Goal: Task Accomplishment & Management: Use online tool/utility

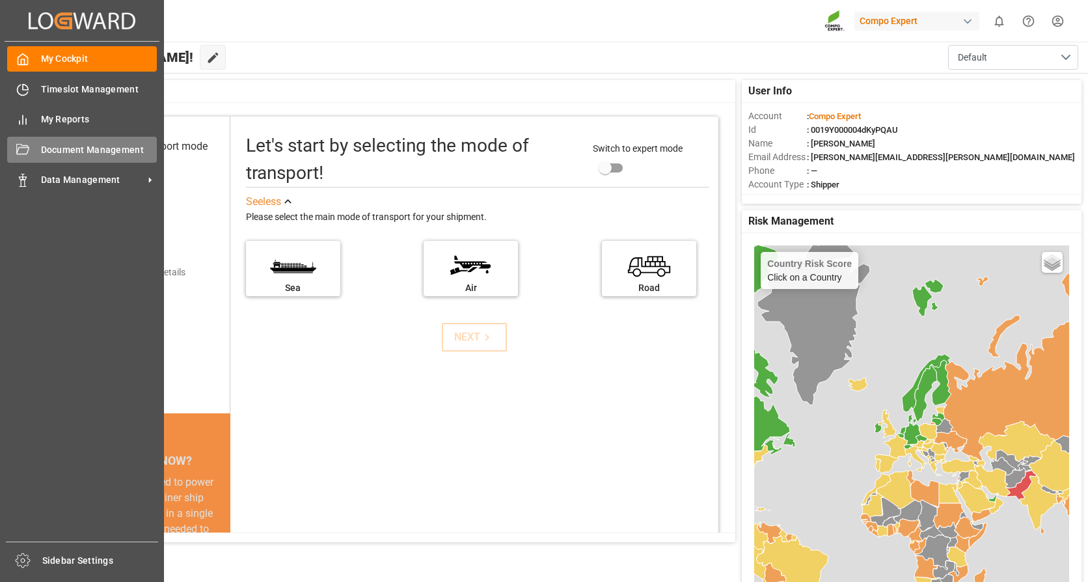
click at [74, 156] on span "Document Management" at bounding box center [99, 150] width 116 height 14
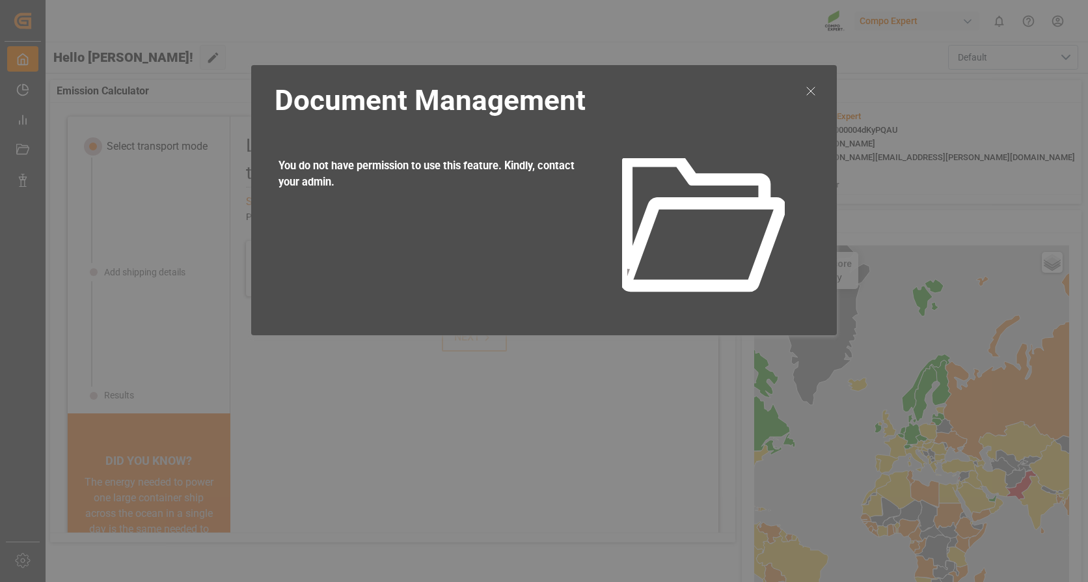
click at [816, 94] on icon at bounding box center [811, 91] width 16 height 16
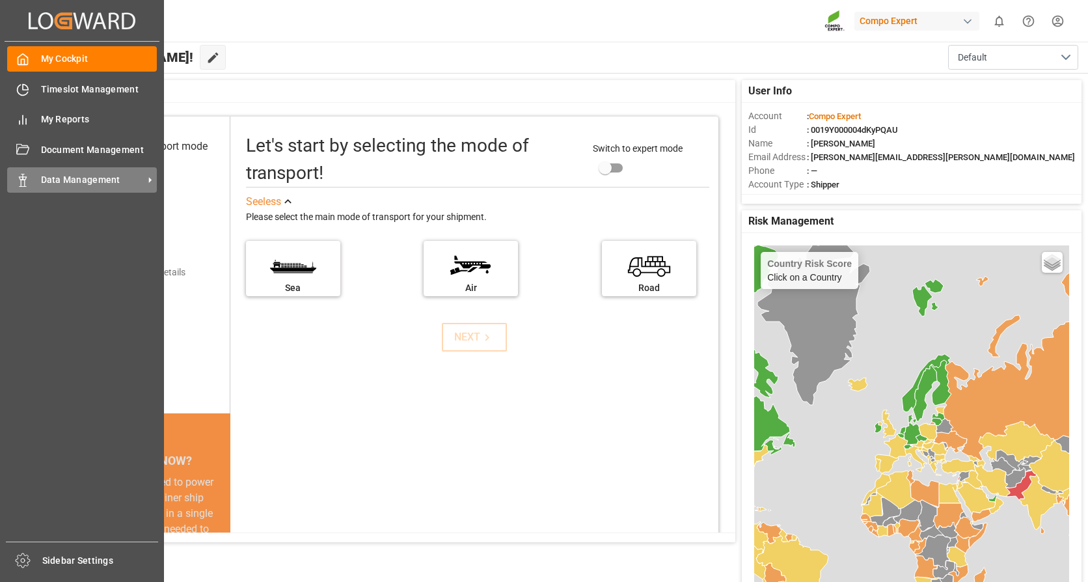
click at [74, 184] on span "Data Management" at bounding box center [92, 180] width 103 height 14
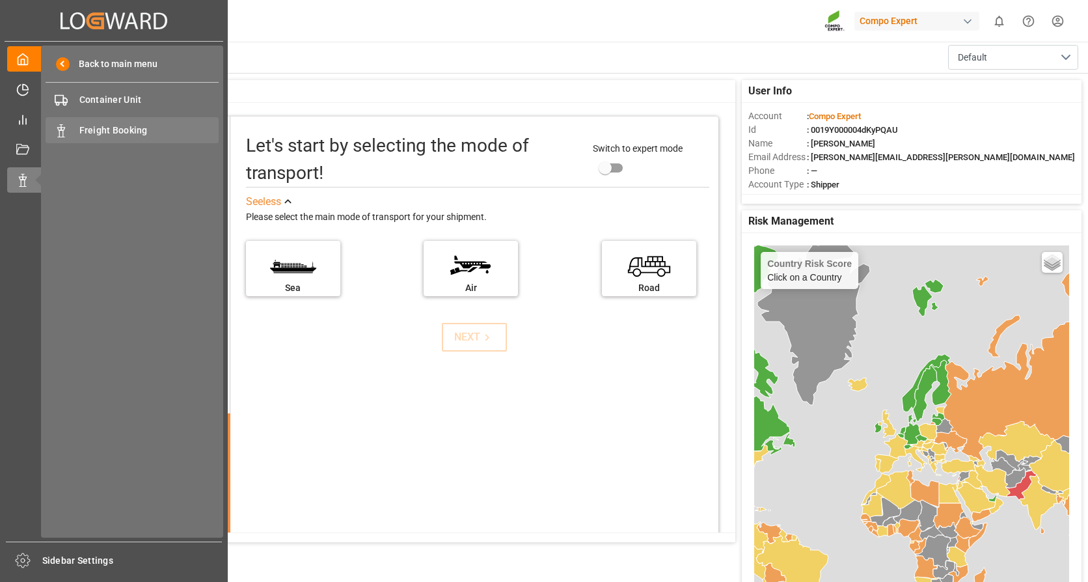
click at [118, 128] on span "Freight Booking" at bounding box center [149, 131] width 140 height 14
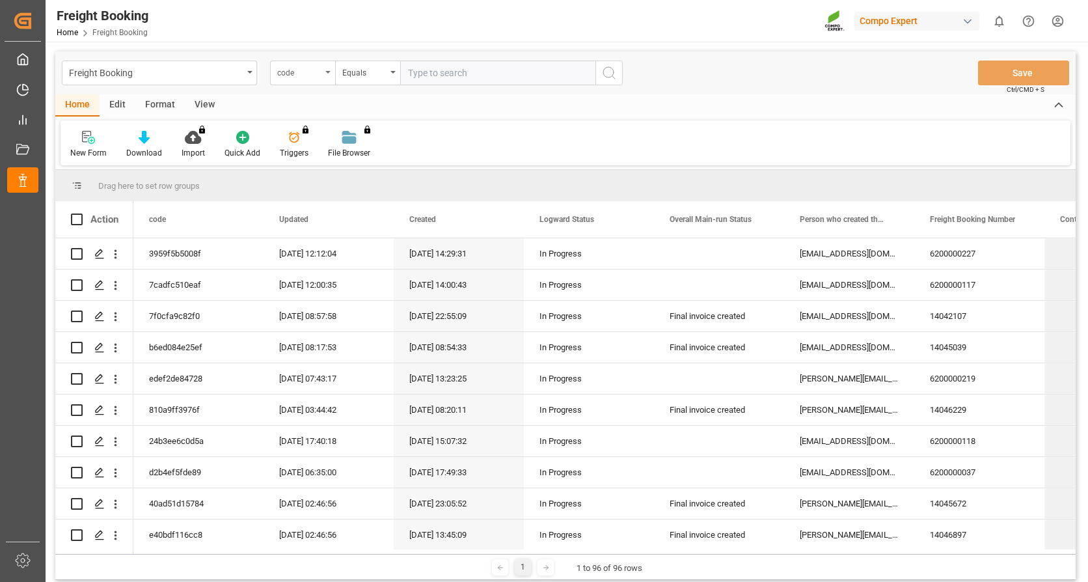
click at [320, 79] on div "code" at bounding box center [302, 73] width 65 height 25
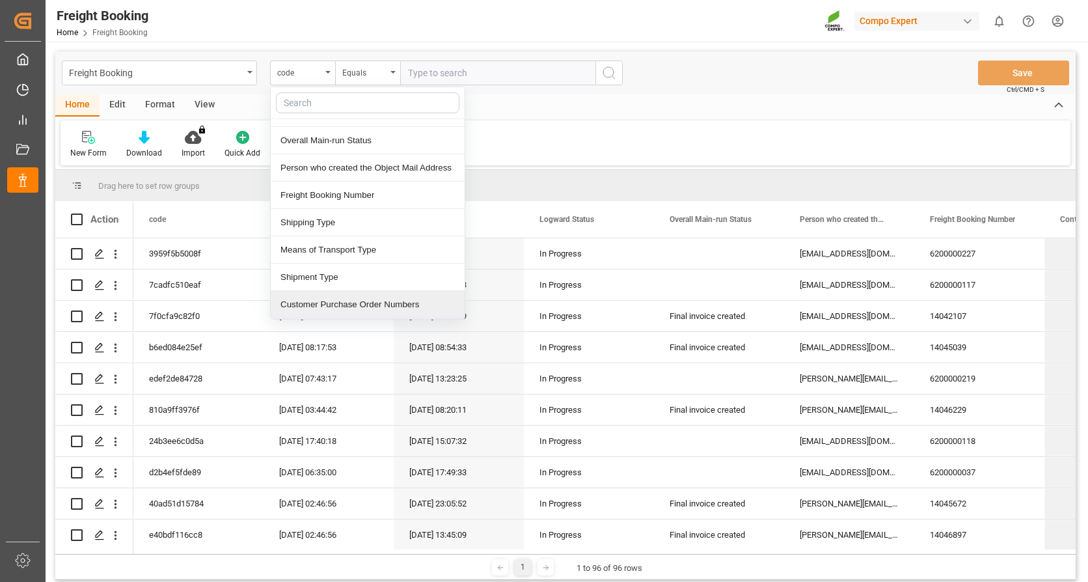
scroll to position [130, 0]
click at [333, 307] on div "SAP Order Numbers" at bounding box center [368, 303] width 194 height 27
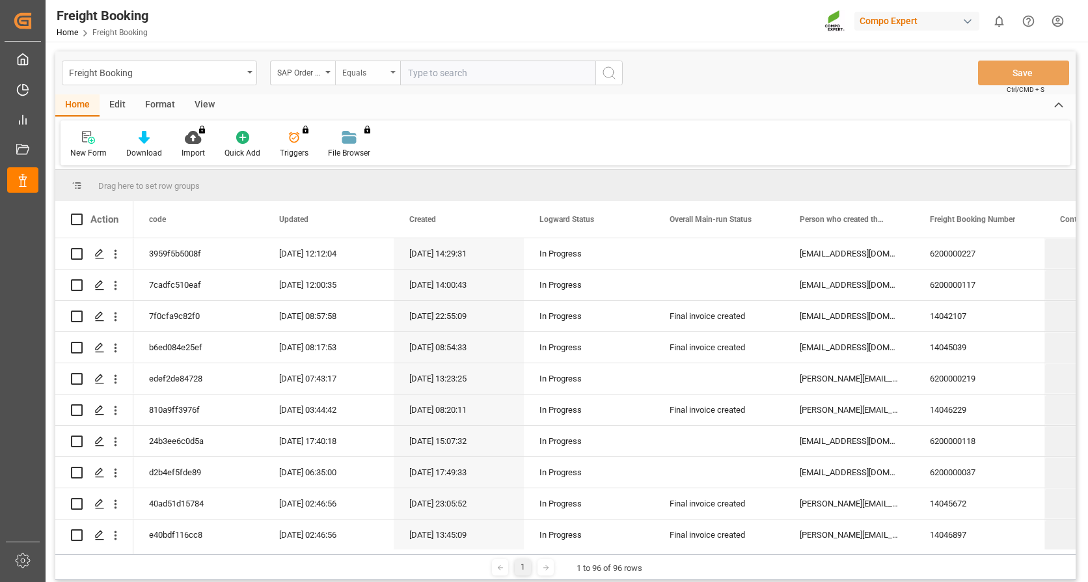
click at [372, 72] on div "Equals" at bounding box center [364, 71] width 44 height 15
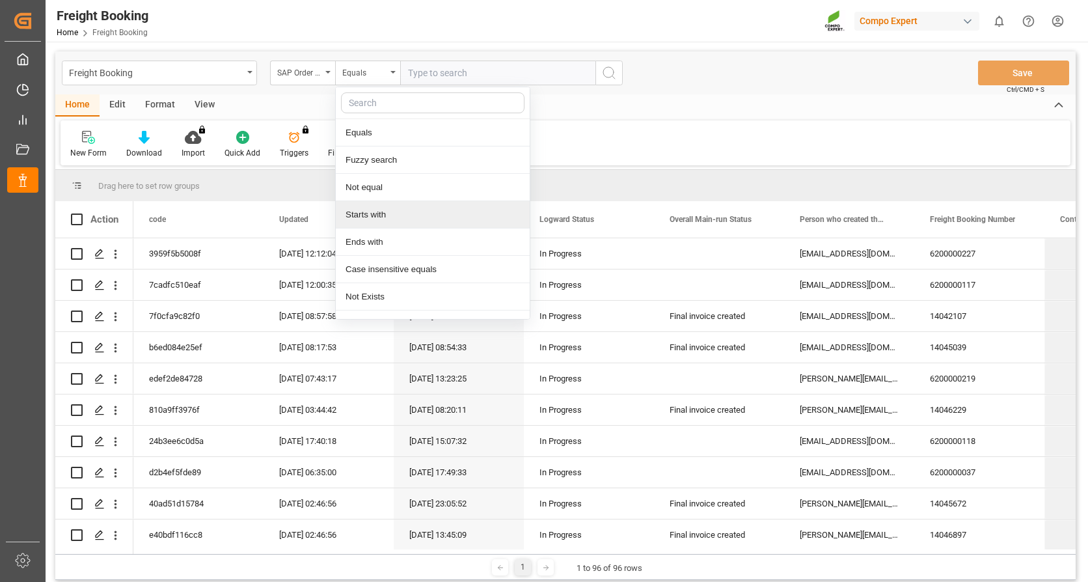
drag, startPoint x: 388, startPoint y: 217, endPoint x: 443, endPoint y: 124, distance: 108.5
click at [388, 218] on div "Starts with" at bounding box center [433, 214] width 194 height 27
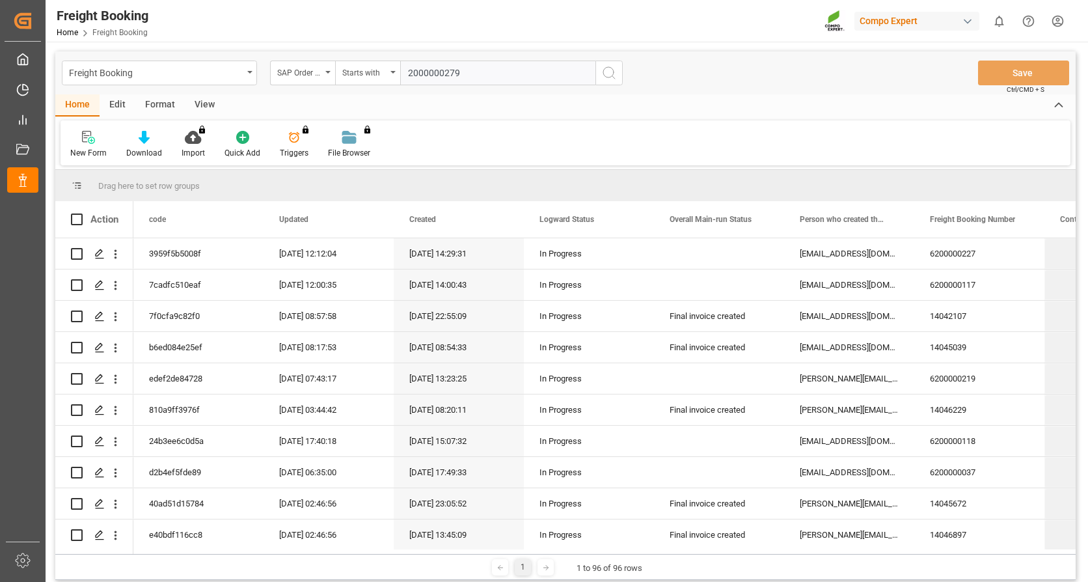
type input "2000000279"
click at [607, 72] on icon "search button" at bounding box center [609, 73] width 16 height 16
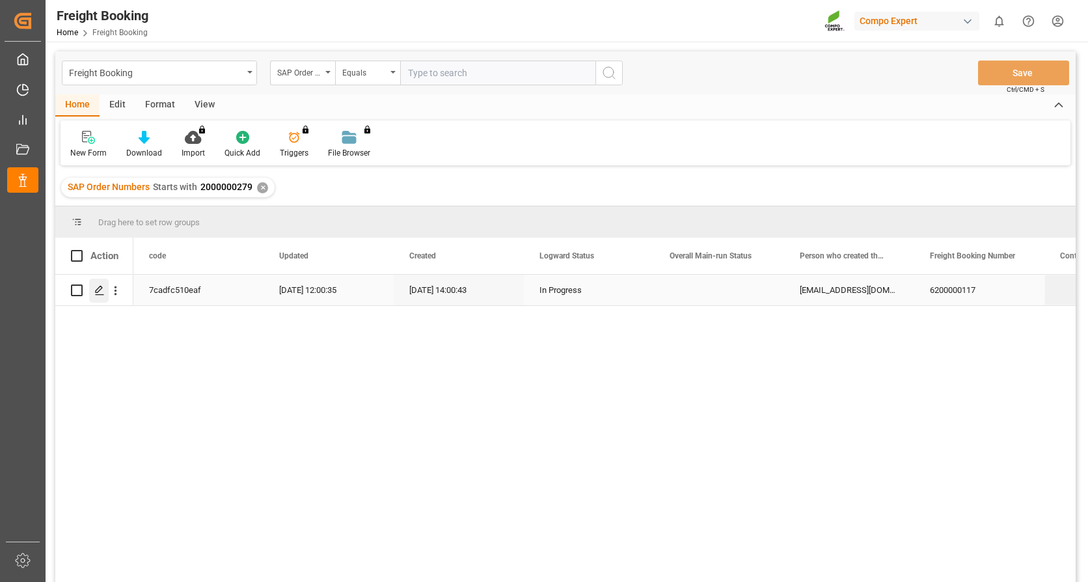
click at [99, 291] on polygon "Press SPACE to select this row." at bounding box center [99, 289] width 7 height 7
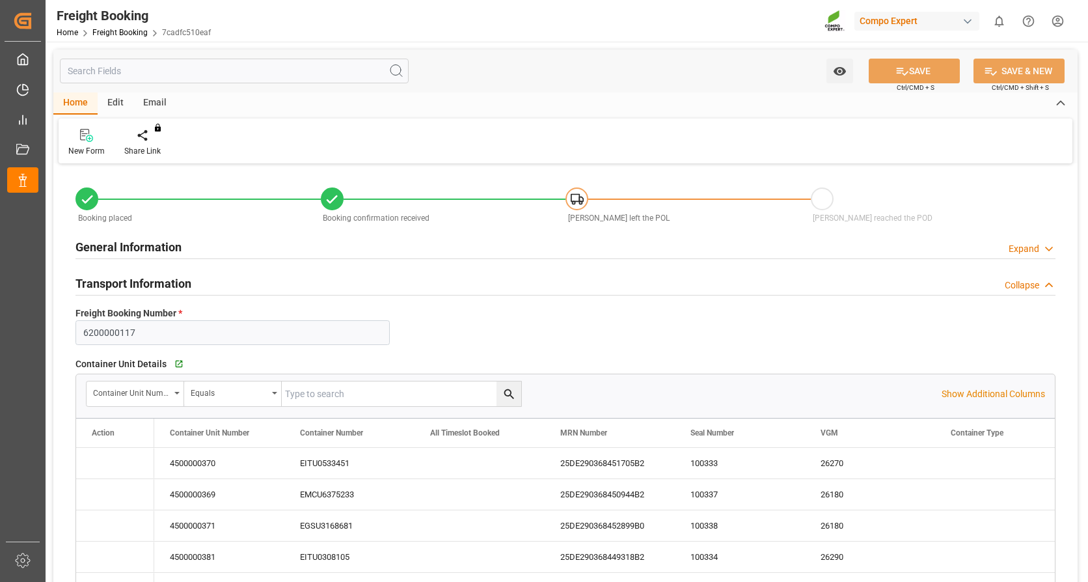
type input "Evergreen"
type input "Evergreen Marine Corp."
type input "9943267"
type input "NLRTM"
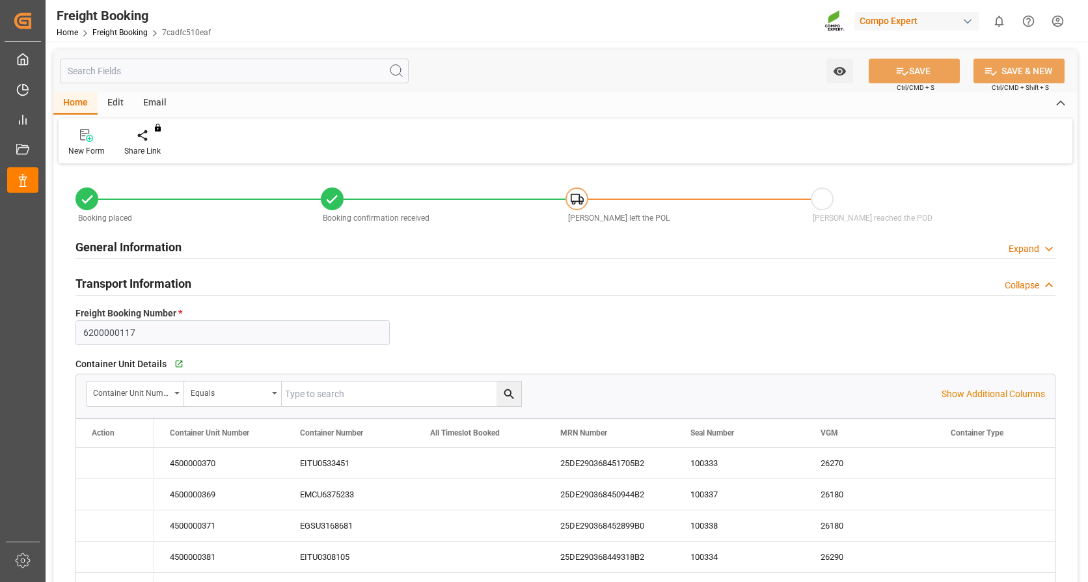
type input "MYPKG"
type input "0"
type input "2088000"
type input "[DATE] 01:00"
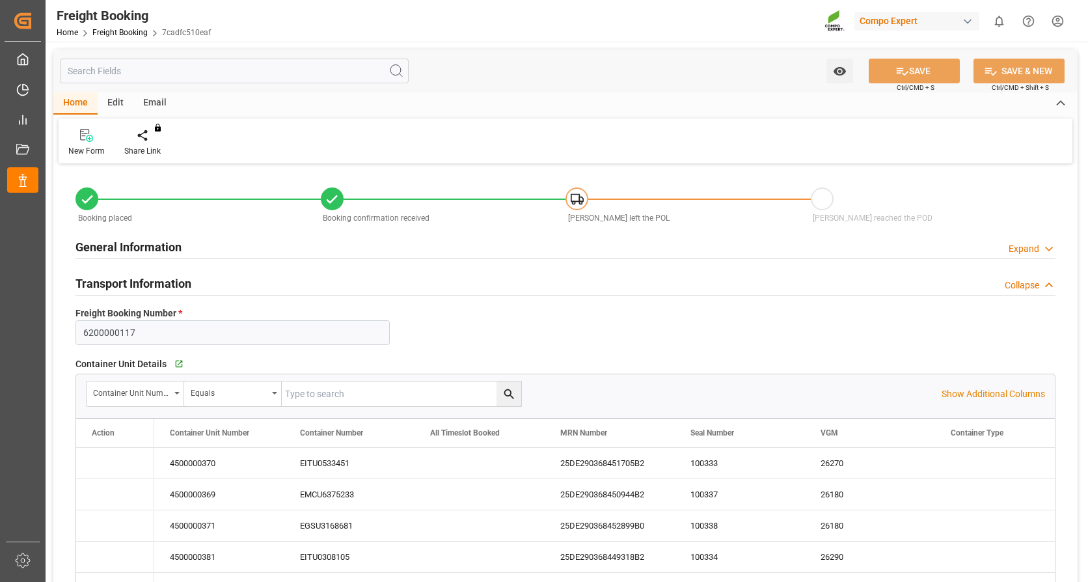
type input "[DATE] 01:00"
type input "[DATE] 00:01"
type input "[DATE] 12:00"
type input "[DATE] 14:00"
type input "[DATE] 14:02"
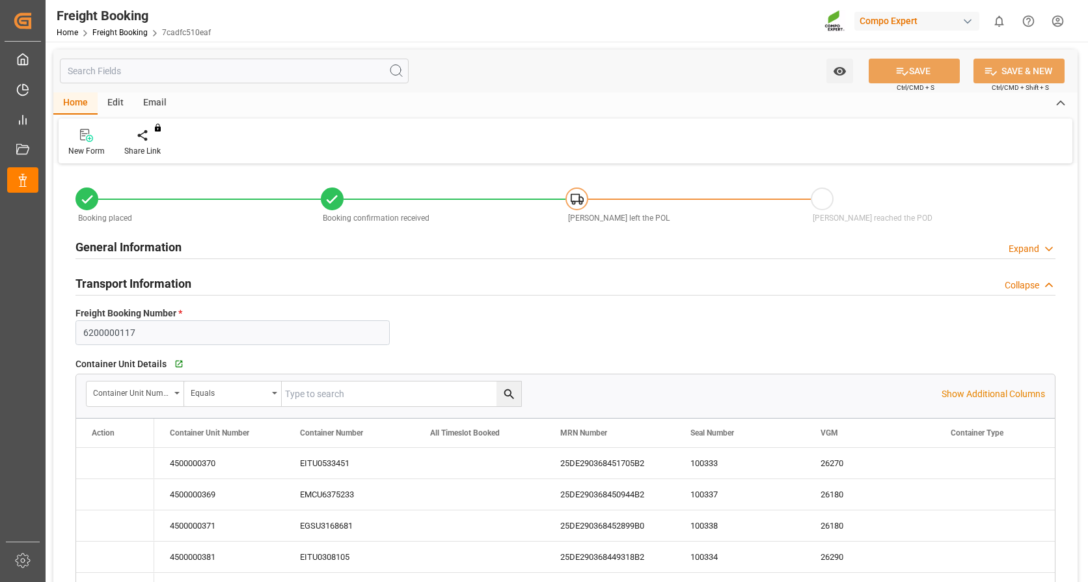
type input "[DATE] 14:02"
type input "[DATE] 12:31"
type input "[DATE] 12:00"
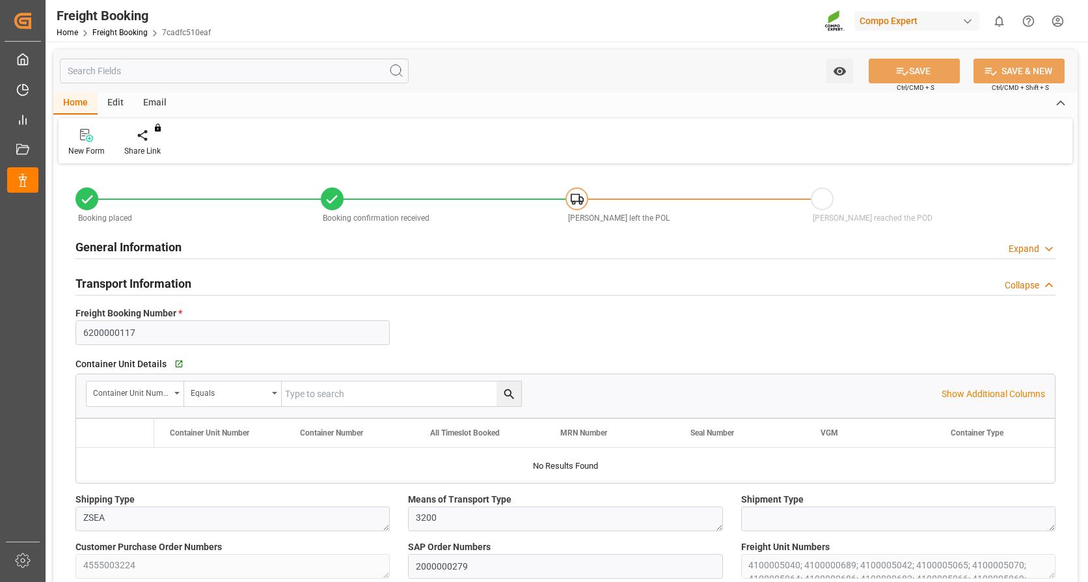
type input "Evergreen"
type input "Evergreen Marine Corp."
type input "9943267"
type input "NLRTM"
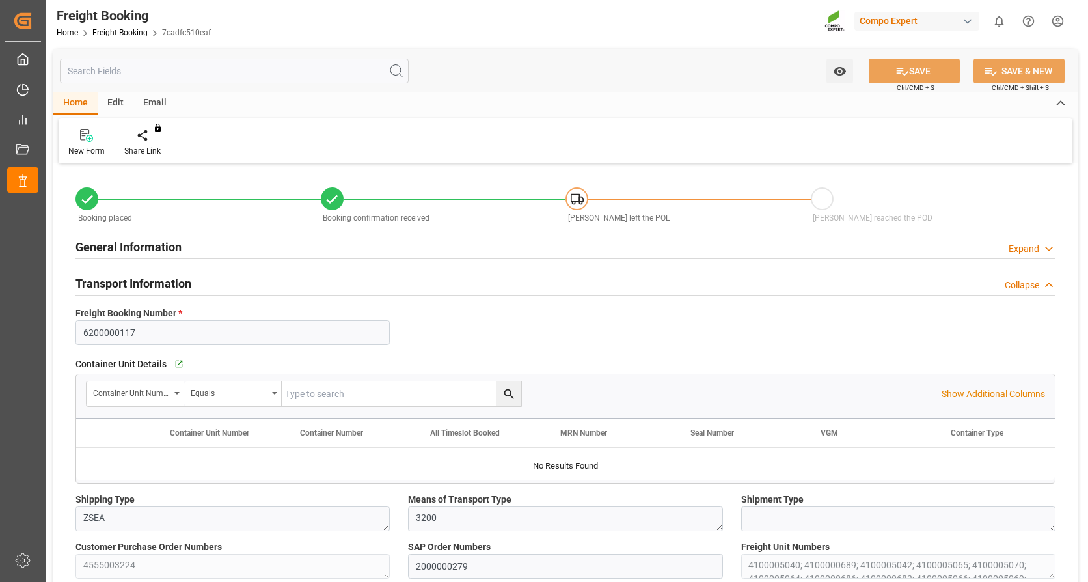
type input "MYPKG"
type input "0"
type input "2088000"
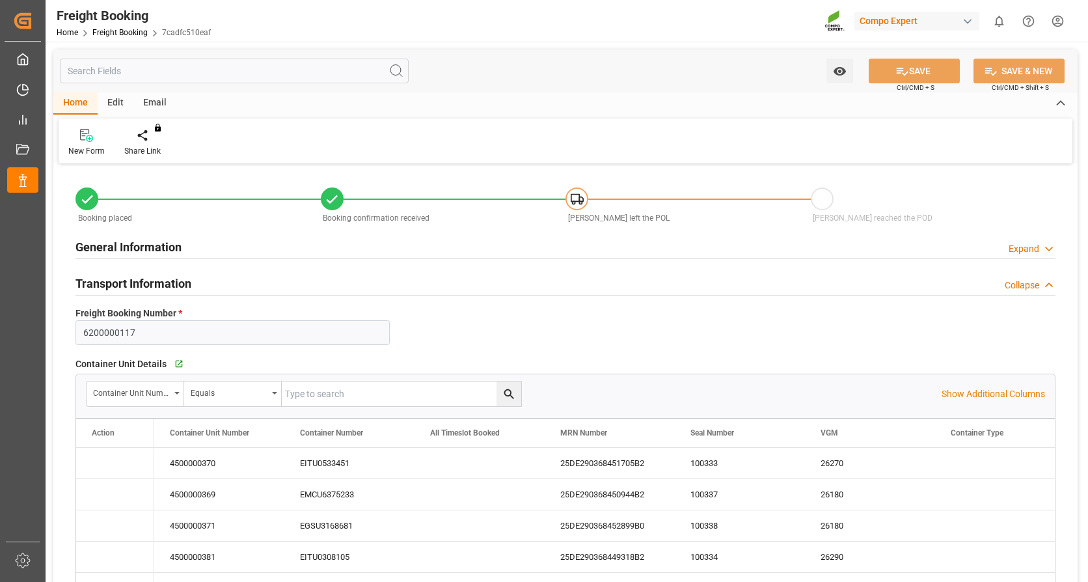
type input "[DATE] 01:00"
type input "[DATE] 00:01"
type input "[DATE] 12:00"
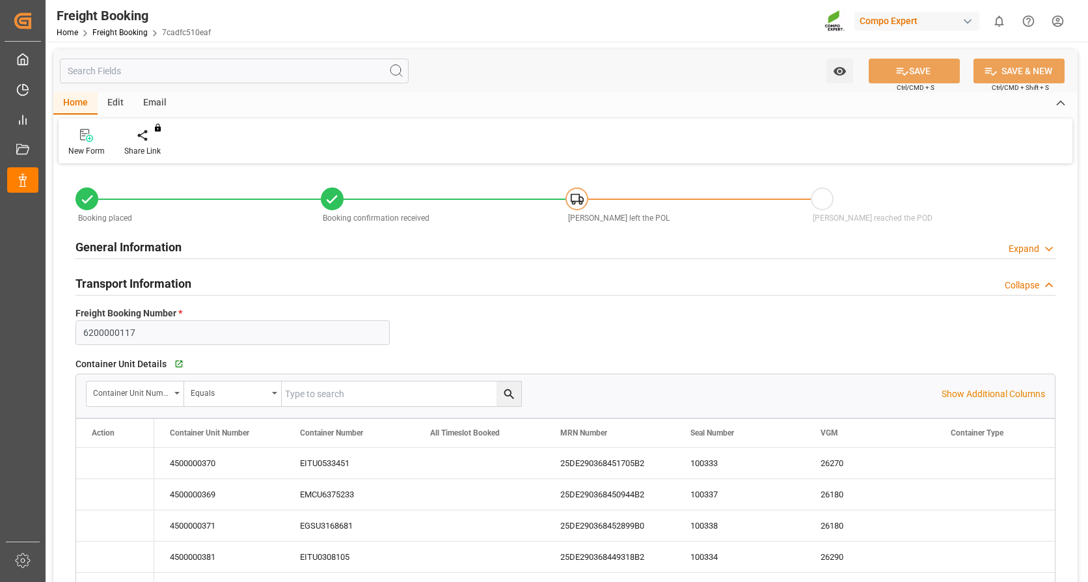
type input "[DATE] 14:00"
type input "[DATE] 14:02"
type input "[DATE] 12:31"
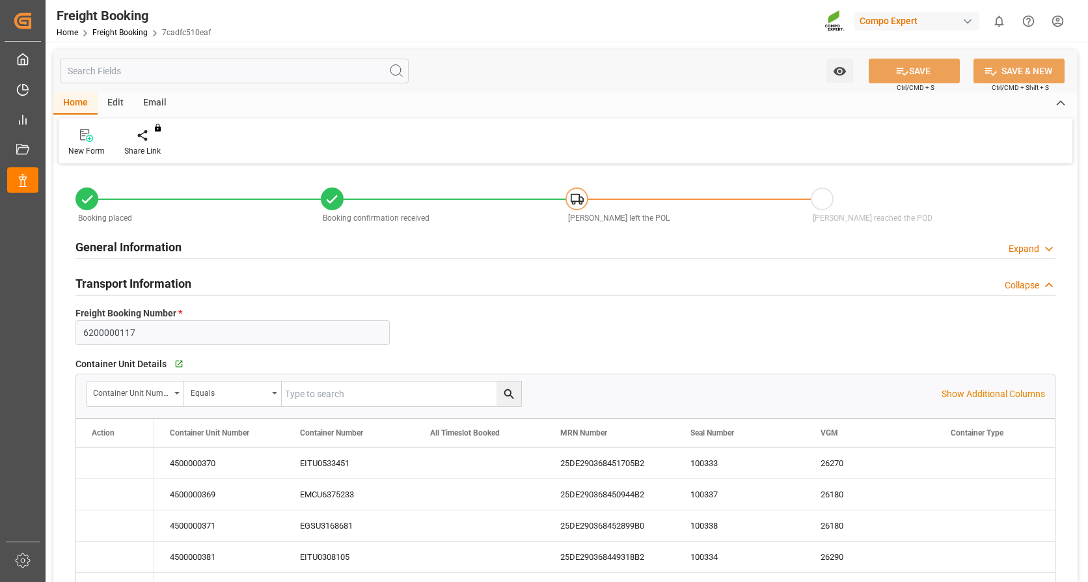
type input "[DATE] 12:00"
